Goal: Information Seeking & Learning: Find specific fact

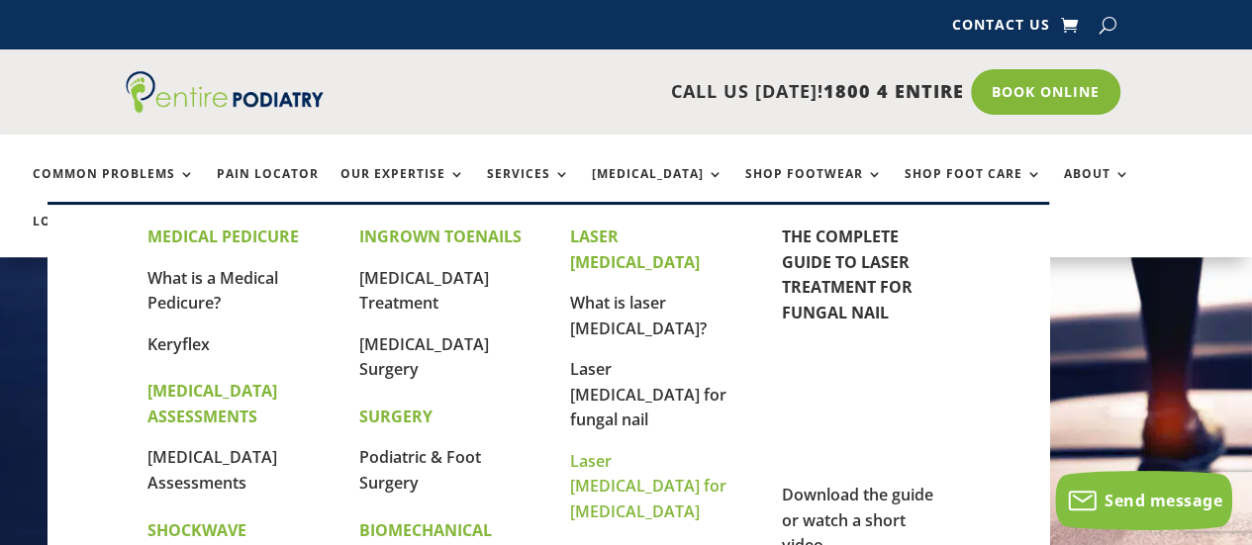
click at [625, 450] on link "Laser [MEDICAL_DATA] for [MEDICAL_DATA]" at bounding box center [648, 486] width 156 height 72
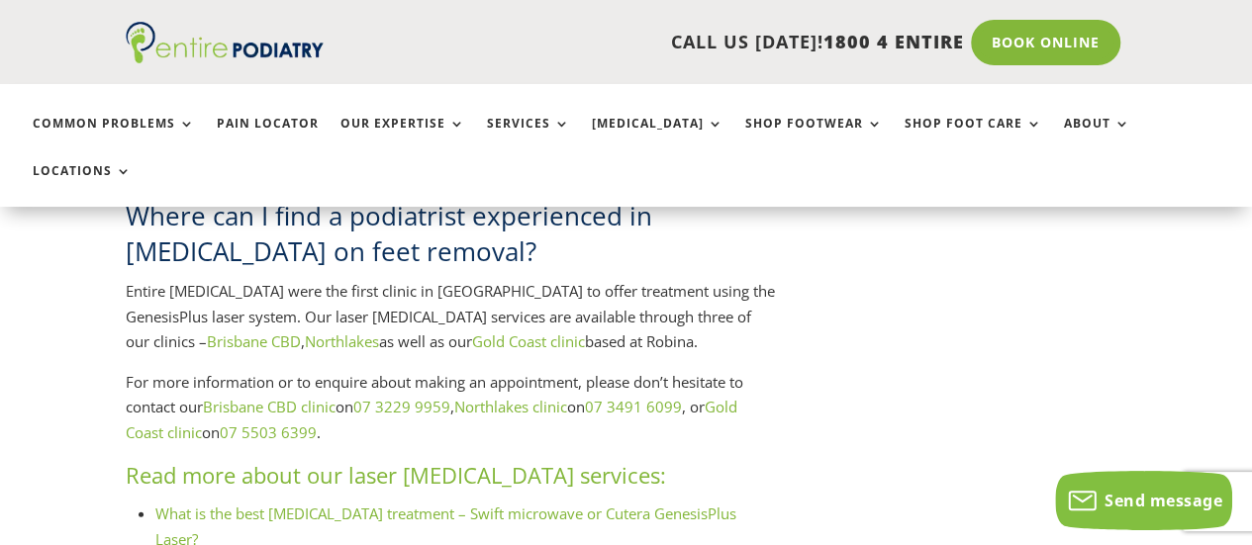
scroll to position [2355, 0]
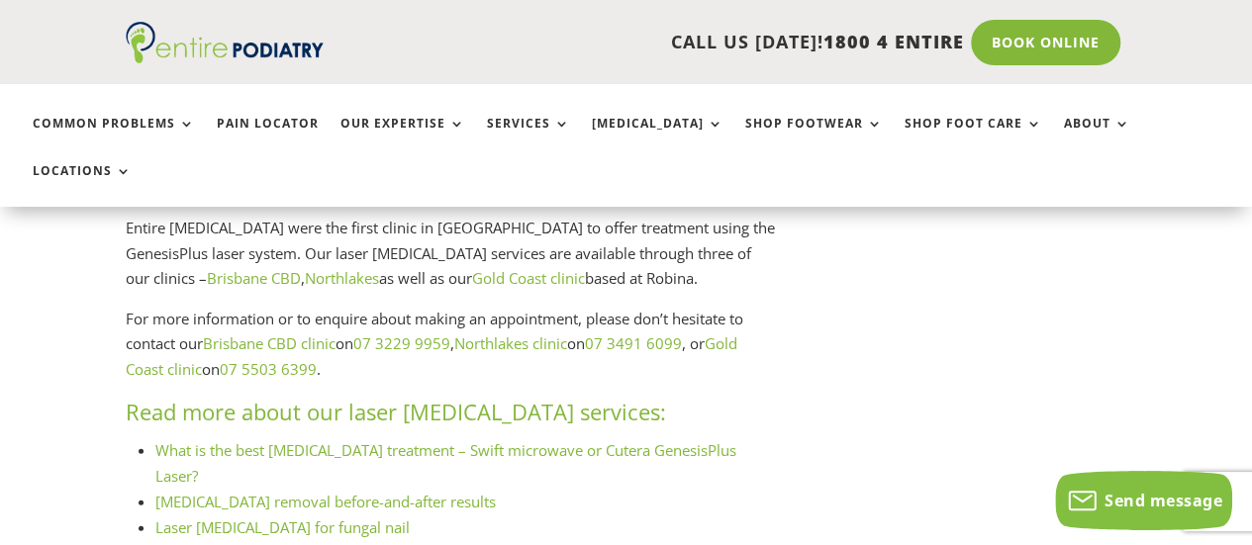
drag, startPoint x: 1261, startPoint y: 38, endPoint x: 1266, endPoint y: 262, distance: 224.7
click at [1251, 262] on html "Contact Us Contact Us CALL US TODAY! 1800 4 ENTIRE Call 1800 4 ENTIRE Book Onli…" at bounding box center [626, 501] width 1252 height 5713
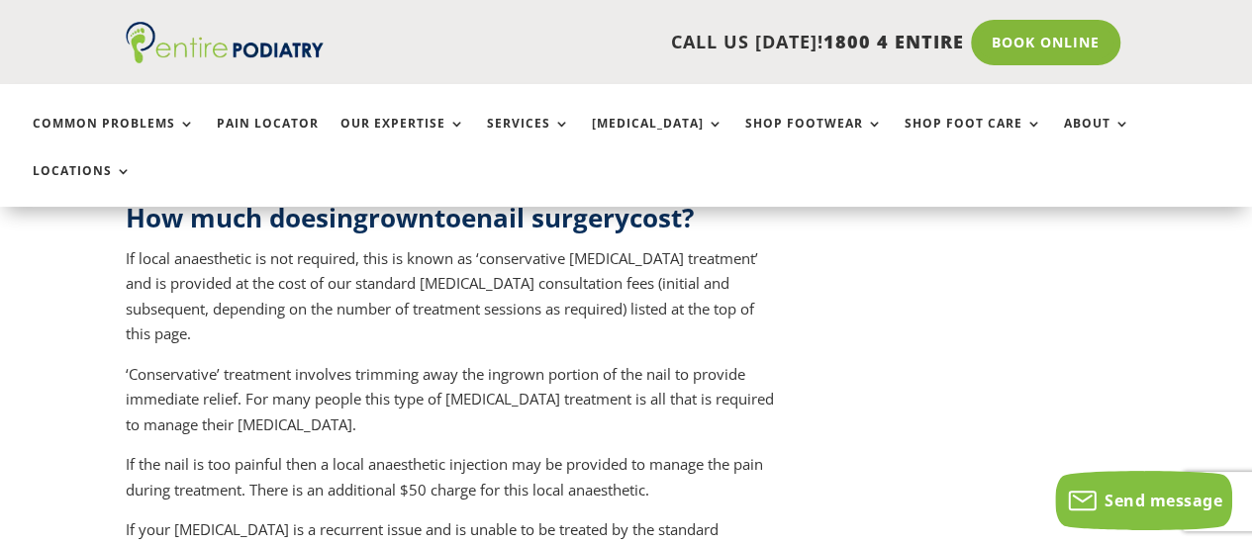
scroll to position [4008, 0]
